Goal: Transaction & Acquisition: Purchase product/service

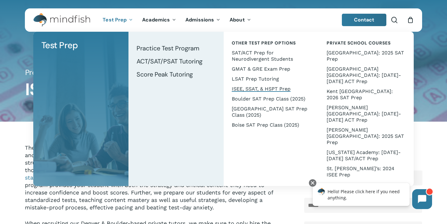
click at [245, 88] on span "ISEE, SSAT, & HSPT Prep" at bounding box center [261, 89] width 59 height 6
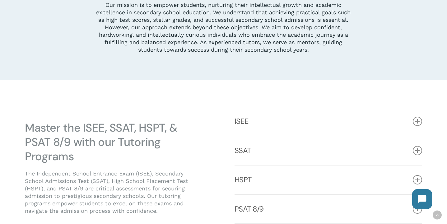
scroll to position [232, 0]
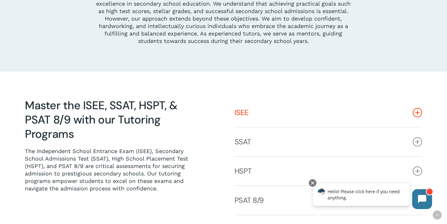
click at [243, 113] on link "ISEE" at bounding box center [328, 112] width 188 height 29
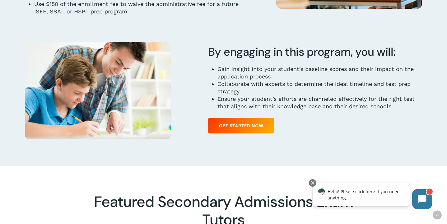
scroll to position [853, 0]
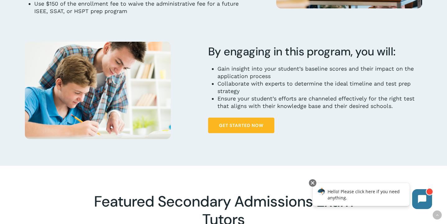
click at [249, 124] on span "Get Started Now" at bounding box center [241, 125] width 44 height 6
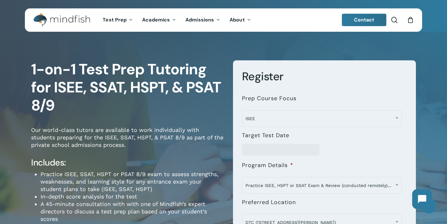
click at [255, 140] on li "Target Test Date" at bounding box center [324, 141] width 165 height 30
click at [255, 152] on input "Target Test Date" at bounding box center [280, 150] width 77 height 12
